Goal: Find specific page/section: Find specific page/section

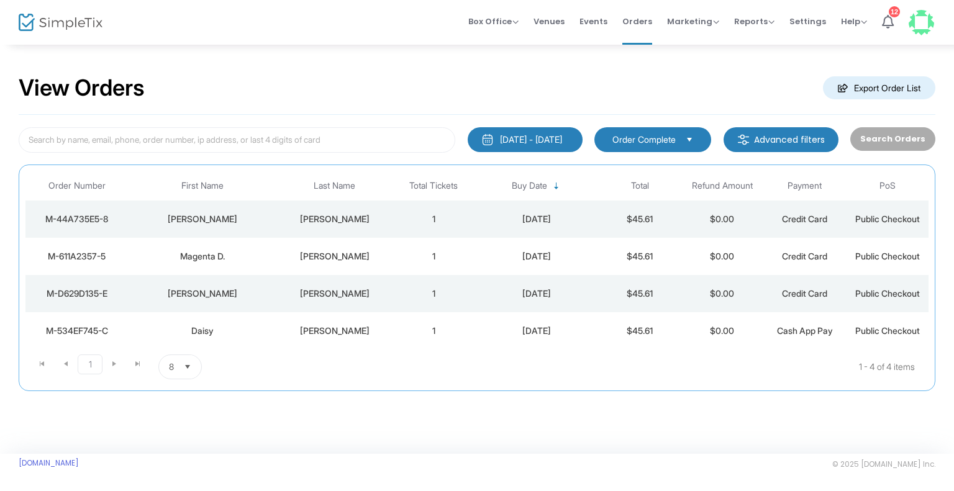
click at [186, 361] on span "Select" at bounding box center [188, 367] width 21 height 21
click at [251, 367] on kendo-pager-page-sizes "8 items per page" at bounding box center [233, 367] width 150 height 25
click at [647, 24] on span "Orders" at bounding box center [637, 22] width 30 height 32
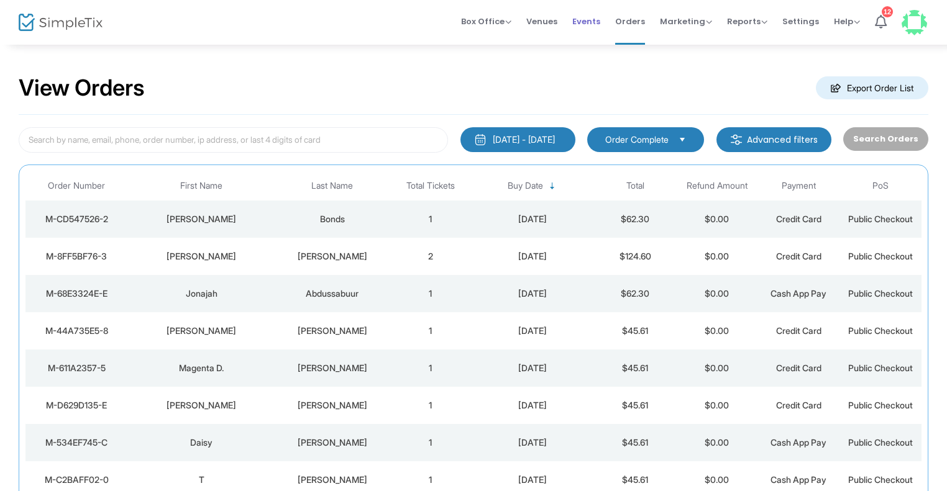
click at [586, 24] on span "Events" at bounding box center [586, 22] width 28 height 32
